Goal: Check status: Check status

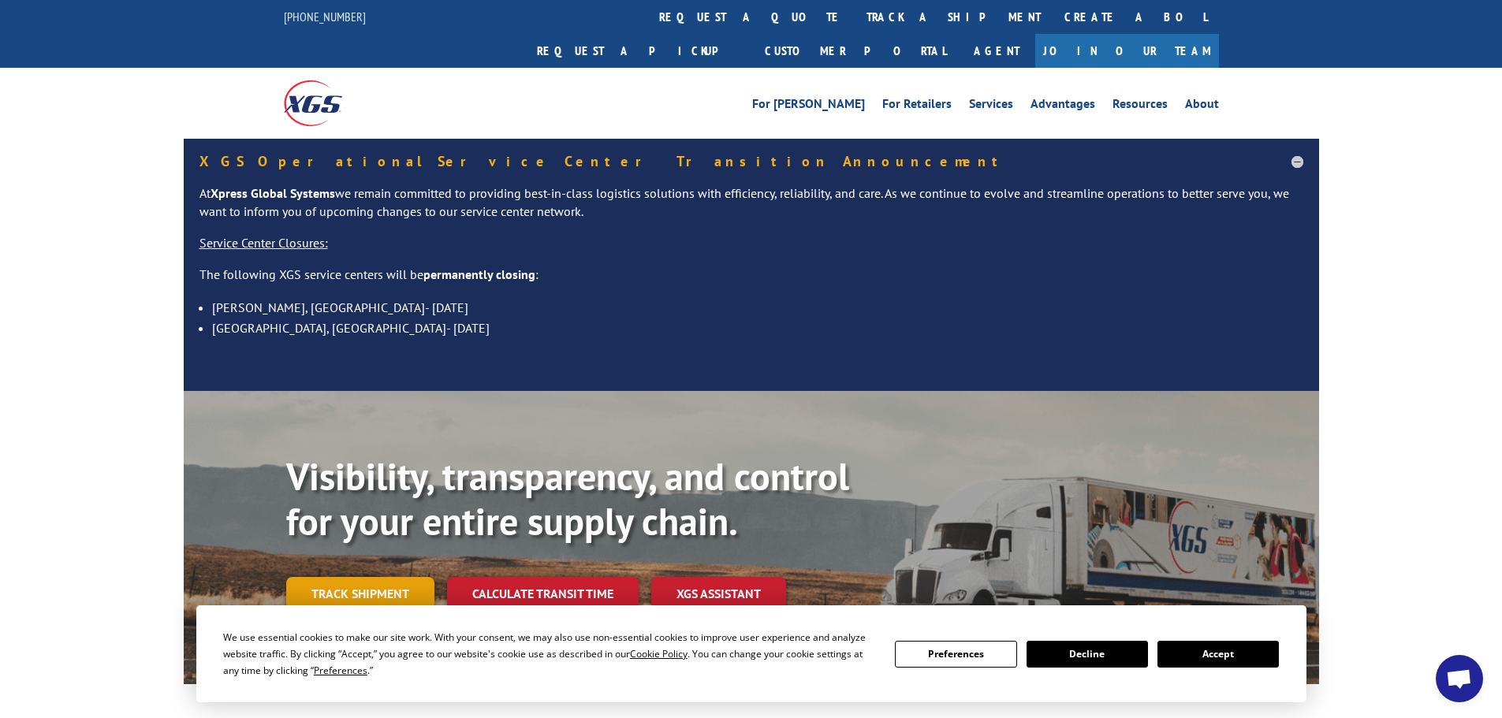
click at [399, 577] on link "Track shipment" at bounding box center [360, 593] width 148 height 33
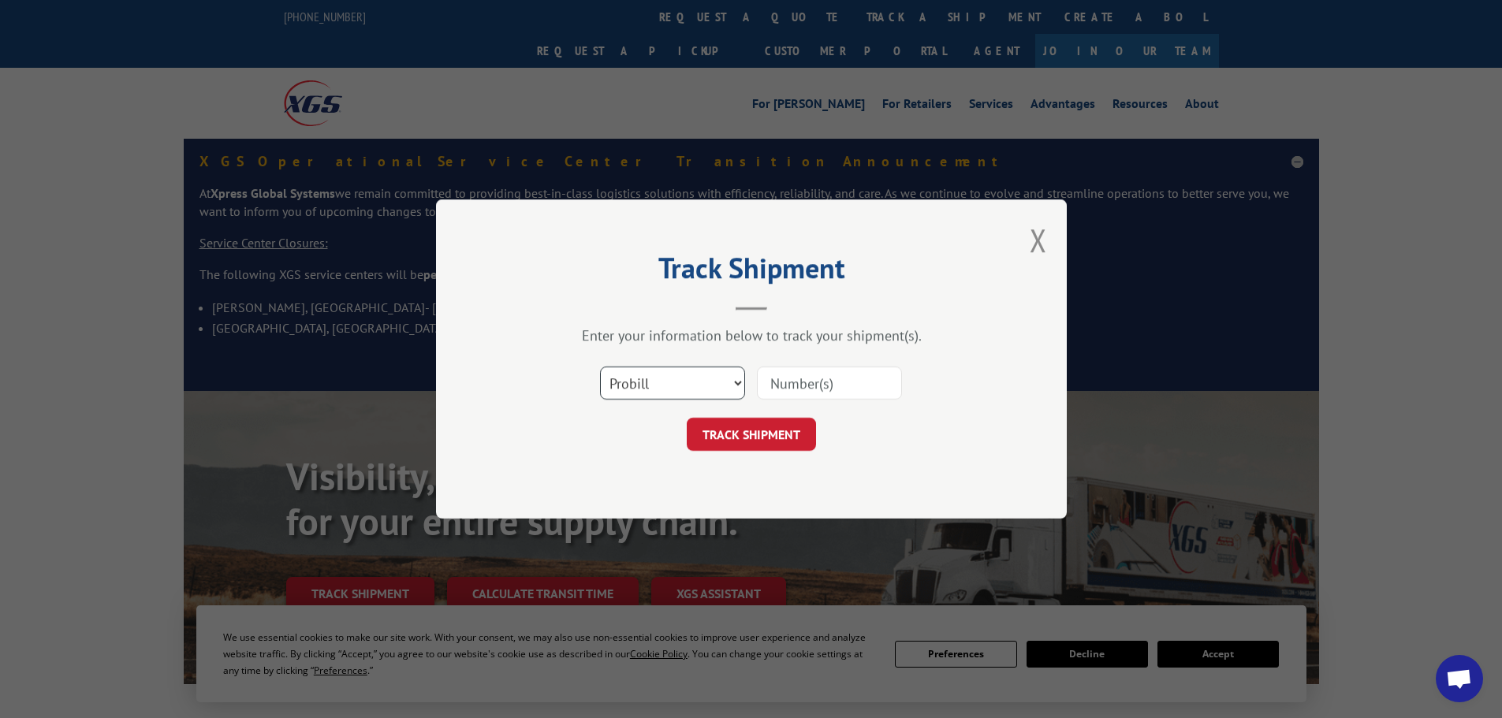
click at [698, 370] on select "Select category... Probill BOL PO" at bounding box center [672, 383] width 145 height 33
select select "bol"
click at [600, 367] on select "Select category... Probill BOL PO" at bounding box center [672, 383] width 145 height 33
click at [839, 385] on input at bounding box center [829, 383] width 145 height 33
click at [844, 378] on input at bounding box center [829, 383] width 145 height 33
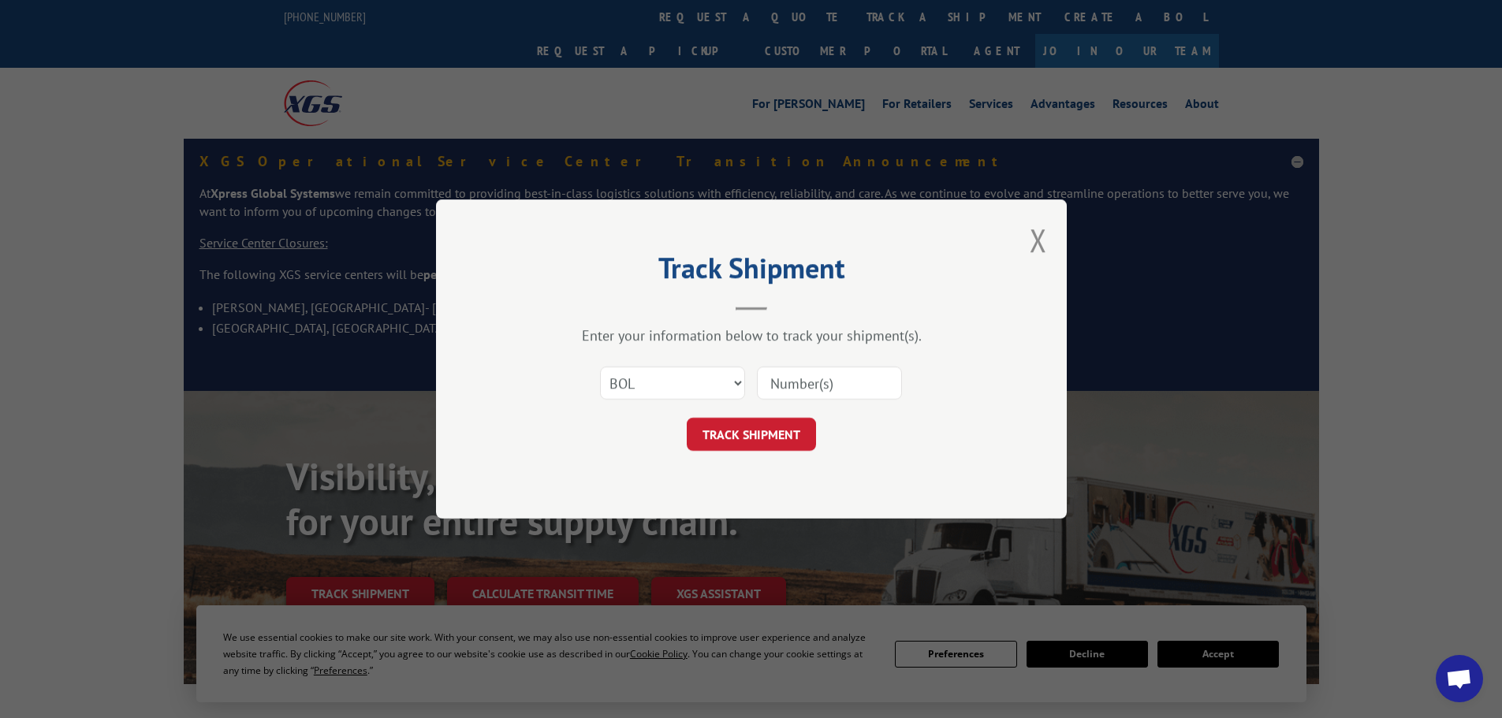
paste input "6006269"
type input "6006269"
click at [748, 433] on button "TRACK SHIPMENT" at bounding box center [751, 434] width 129 height 33
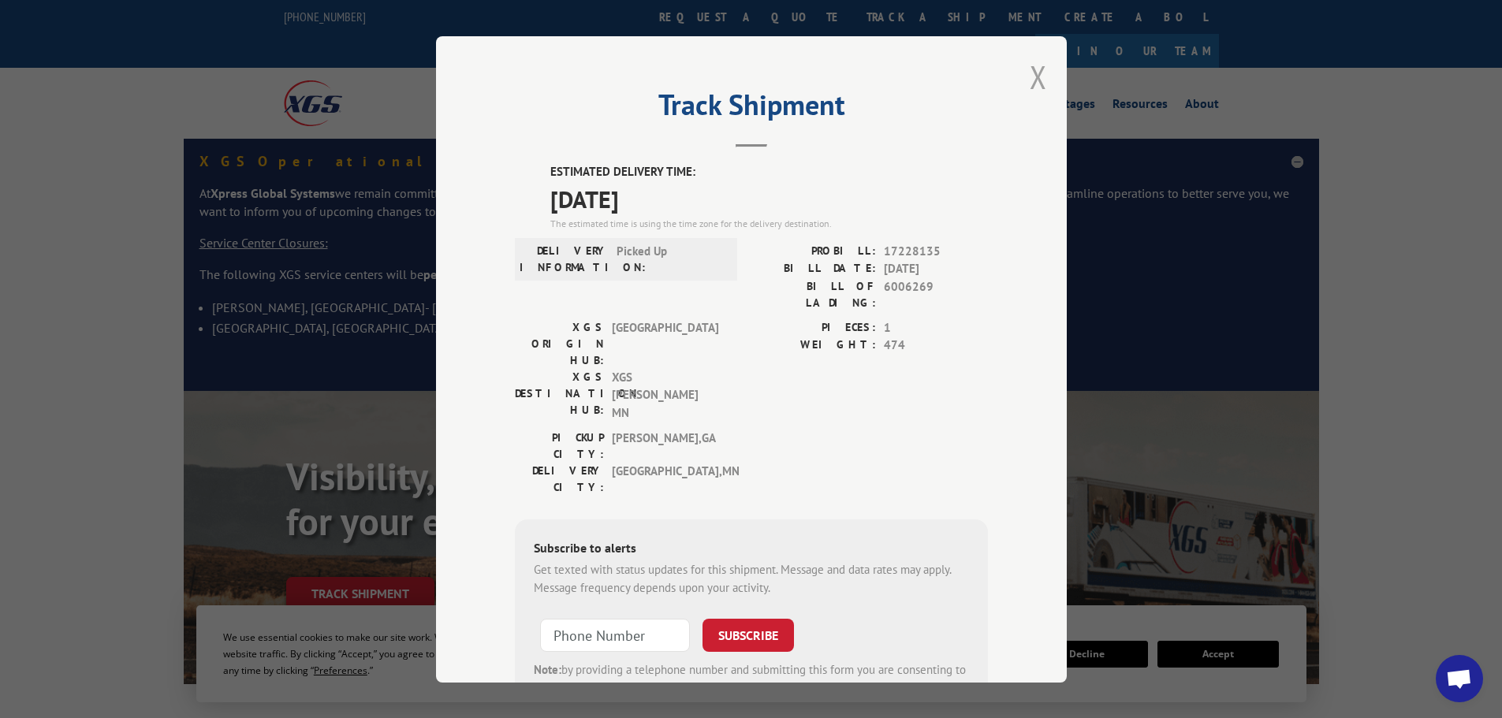
click at [1033, 73] on button "Close modal" at bounding box center [1037, 77] width 17 height 42
